Goal: Task Accomplishment & Management: Use online tool/utility

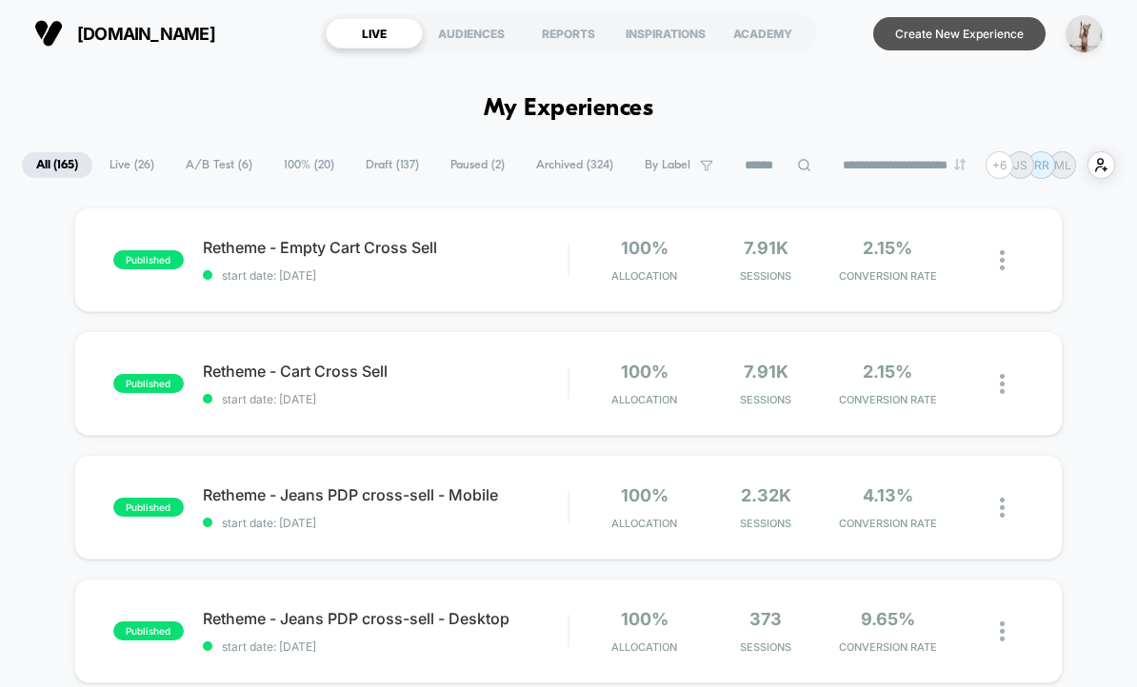
click at [986, 47] on button "Create New Experience" at bounding box center [959, 33] width 172 height 33
